Goal: Find specific page/section: Find specific page/section

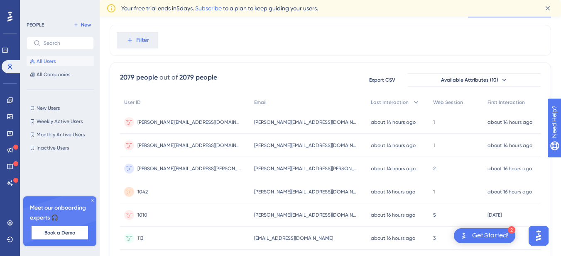
scroll to position [41, 0]
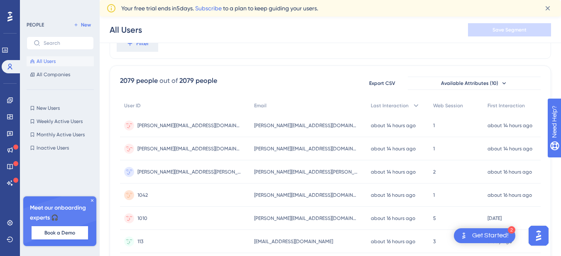
click at [204, 151] on span "[PERSON_NAME][EMAIL_ADDRESS][DOMAIN_NAME][PERSON_NAME]" at bounding box center [189, 149] width 104 height 7
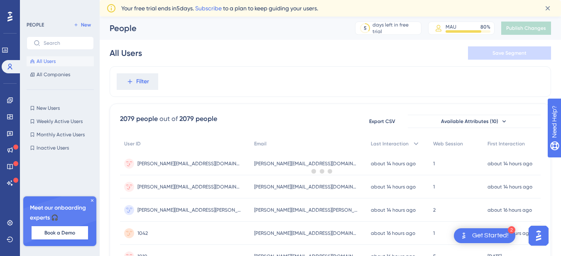
scroll to position [41, 0]
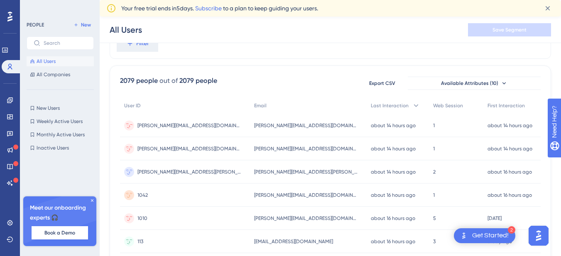
click at [176, 124] on span "[PERSON_NAME][EMAIL_ADDRESS][DOMAIN_NAME]" at bounding box center [189, 125] width 104 height 7
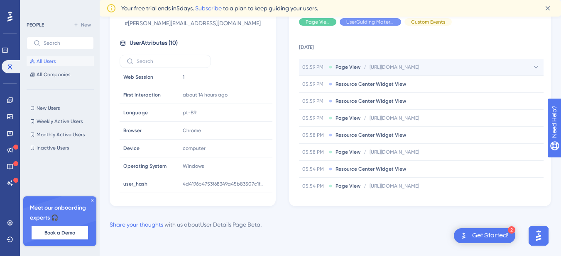
click at [367, 67] on div "05.59 PM Page View / [URL][DOMAIN_NAME] [URL][DOMAIN_NAME]" at bounding box center [360, 67] width 117 height 7
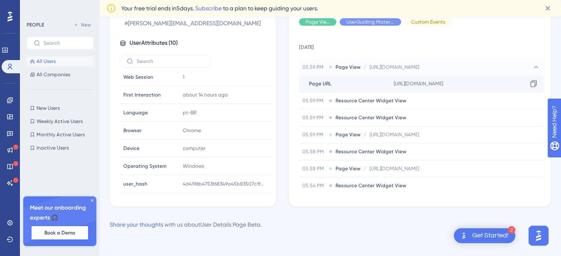
click at [368, 85] on div "Page URL Page URL" at bounding box center [344, 84] width 91 height 17
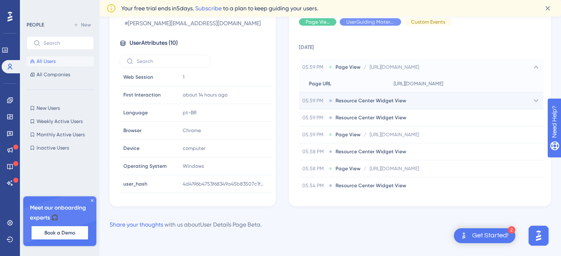
click at [365, 97] on div "05.59 PM Resource Center Widget View" at bounding box center [421, 101] width 244 height 17
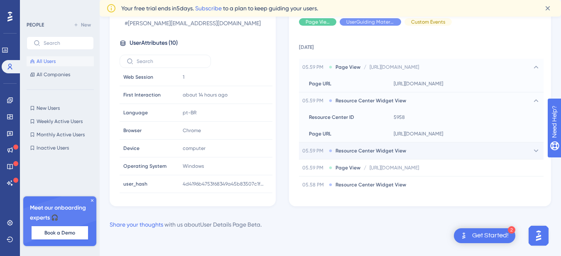
click at [368, 153] on span "Resource Center Widget View" at bounding box center [370, 151] width 71 height 7
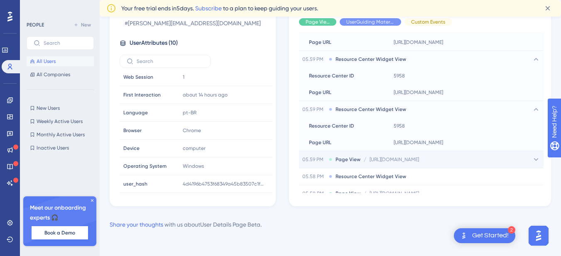
click at [360, 163] on div "05.59 PM Page View / [URL][DOMAIN_NAME] [URL][DOMAIN_NAME]" at bounding box center [421, 159] width 244 height 17
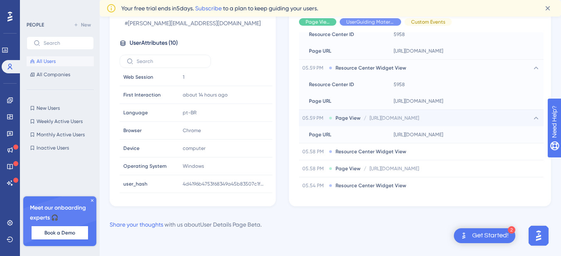
scroll to position [124, 0]
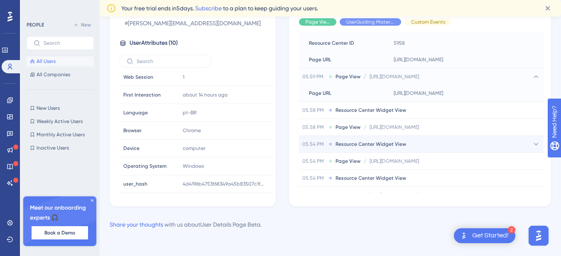
click at [349, 144] on span "Resource Center Widget View" at bounding box center [370, 144] width 71 height 7
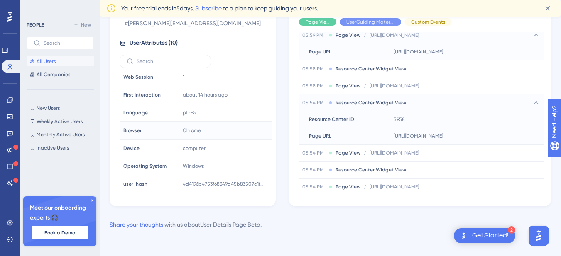
scroll to position [0, 0]
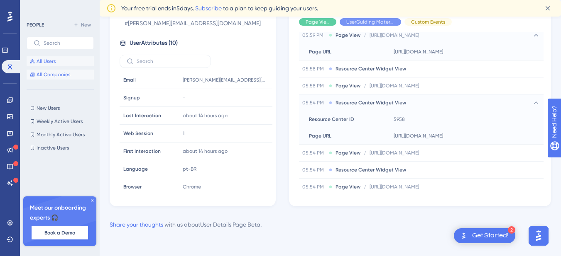
click at [52, 75] on span "All Companies" at bounding box center [54, 74] width 34 height 7
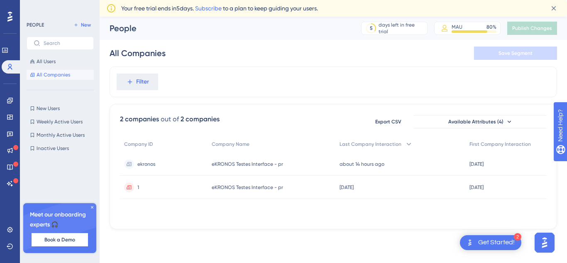
click at [231, 171] on div "eKRONOS Testes Interface - pr eKRONOS Testes Interface - pr" at bounding box center [271, 163] width 128 height 23
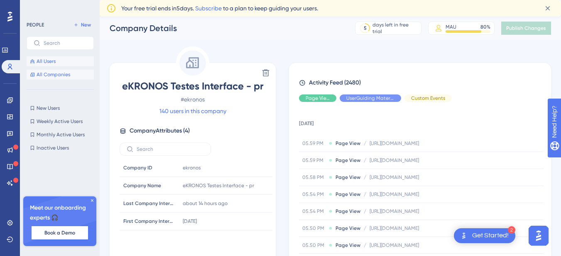
click at [45, 63] on span "All Users" at bounding box center [46, 61] width 19 height 7
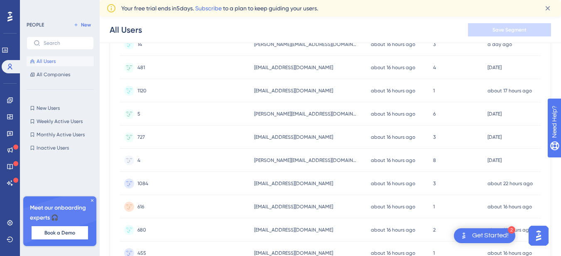
scroll to position [373, 0]
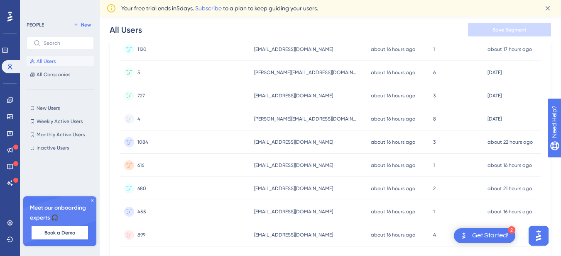
click at [218, 43] on div "All Users Save Segment" at bounding box center [330, 30] width 461 height 27
